Goal: Register for event/course

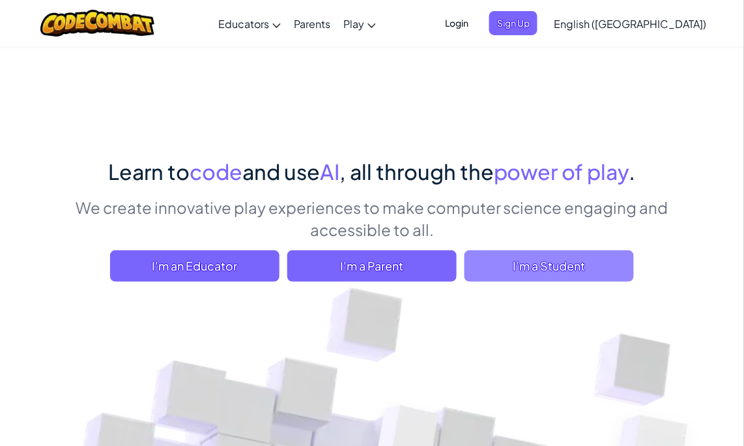
click at [624, 260] on span "I'm a Student" at bounding box center [549, 265] width 169 height 31
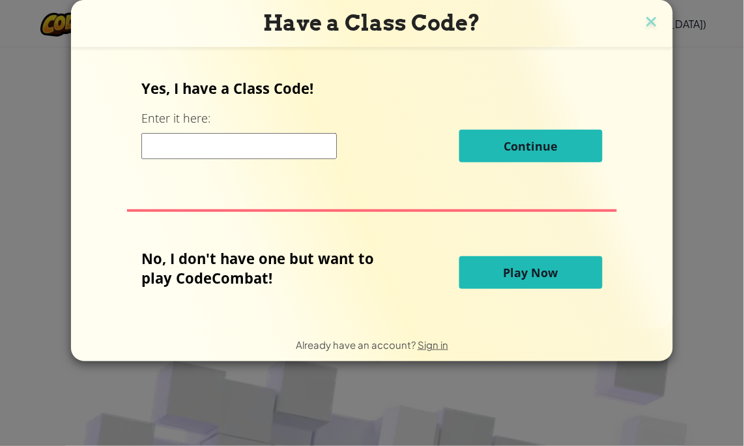
click at [316, 155] on input at bounding box center [238, 146] width 195 height 26
type input "PINLONGMOON"
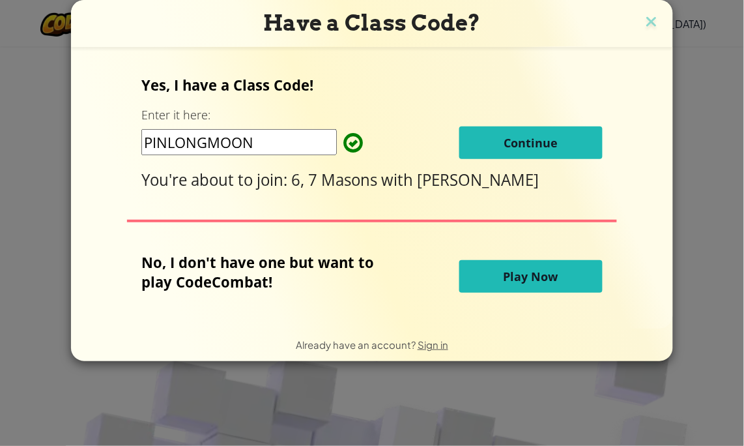
click at [488, 149] on button "Continue" at bounding box center [530, 142] width 143 height 33
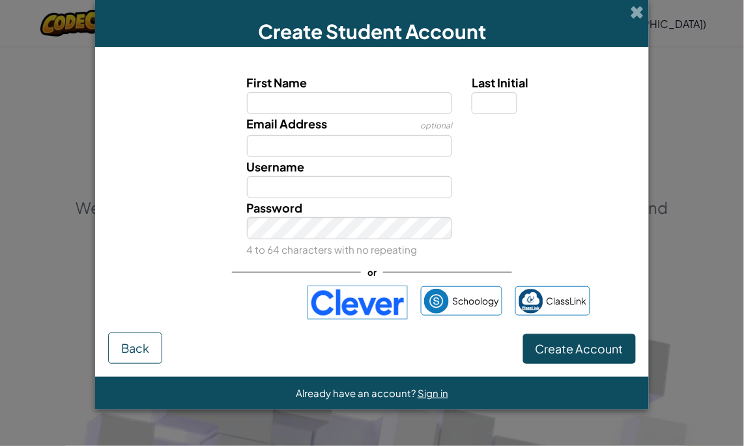
drag, startPoint x: 540, startPoint y: 108, endPoint x: 516, endPoint y: 130, distance: 33.2
click at [516, 130] on div "First Name Last Initial Email Address optional Username Password 4 to 64 charac…" at bounding box center [371, 166] width 521 height 186
click at [633, 13] on span at bounding box center [638, 12] width 14 height 14
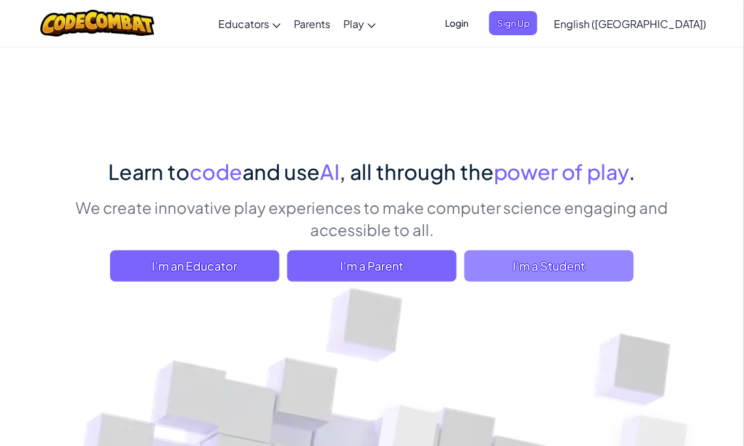
click at [560, 279] on span "I'm a Student" at bounding box center [549, 265] width 169 height 31
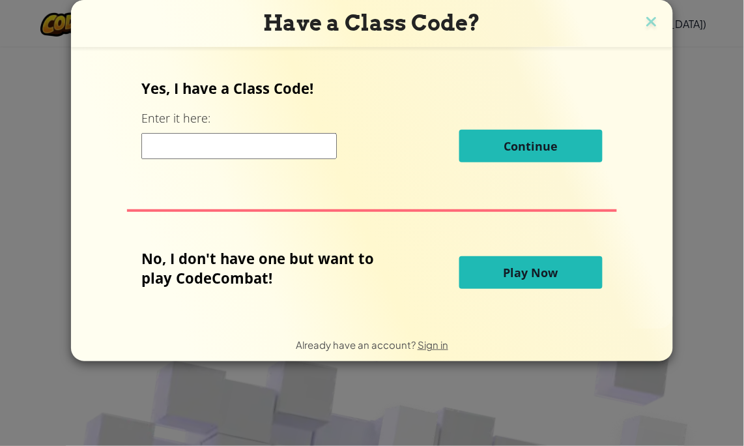
click at [242, 139] on input at bounding box center [238, 146] width 195 height 26
type input "pinlongmoon"
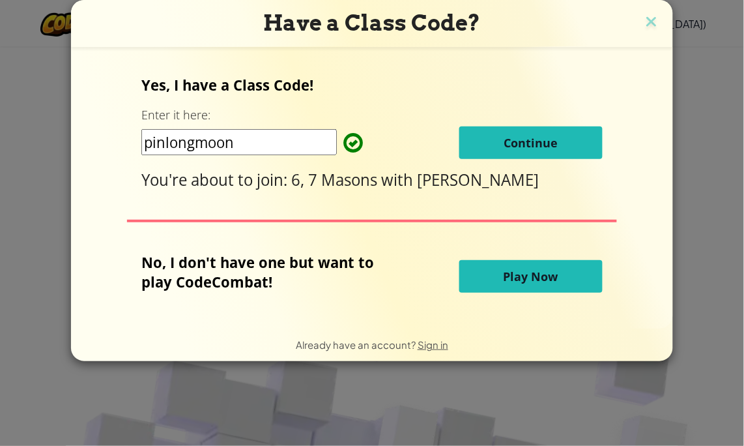
click at [506, 143] on span "Continue" at bounding box center [531, 143] width 54 height 16
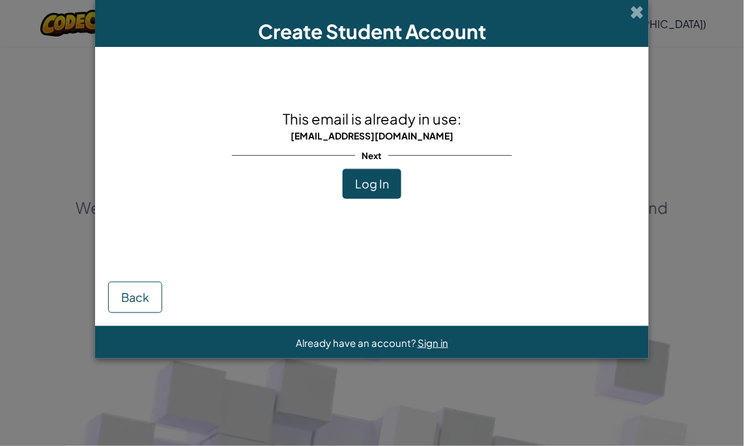
click at [360, 173] on button "Log In" at bounding box center [372, 184] width 59 height 30
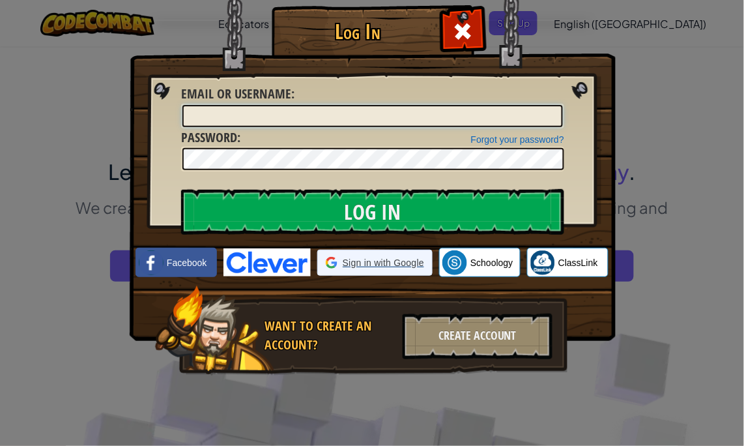
type input "KyrieB94075062"
